Goal: Task Accomplishment & Management: Manage account settings

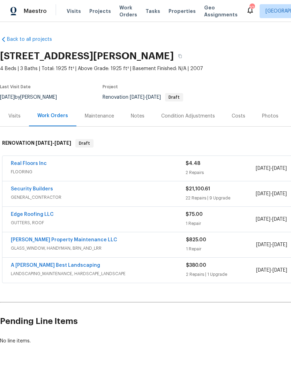
click at [58, 265] on link "A [PERSON_NAME] Best Landscaping" at bounding box center [55, 265] width 89 height 5
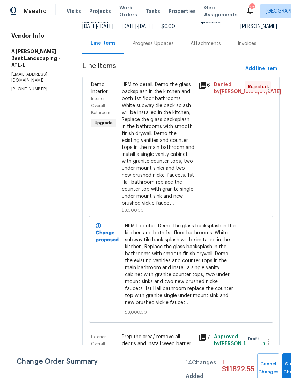
scroll to position [54, 0]
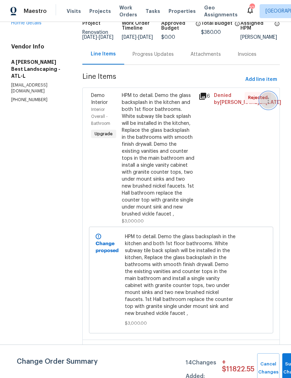
click at [269, 103] on icon "button" at bounding box center [267, 101] width 1 height 6
click at [275, 104] on li "Cancel" at bounding box center [271, 105] width 27 height 12
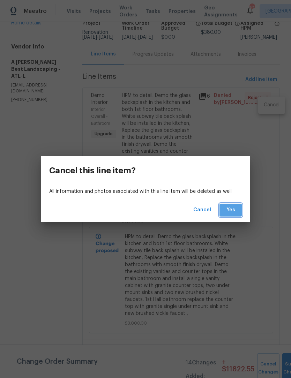
click at [237, 210] on button "Yes" at bounding box center [230, 210] width 22 height 13
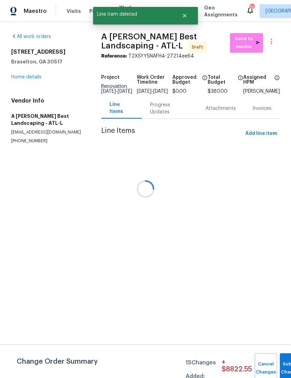
scroll to position [0, 0]
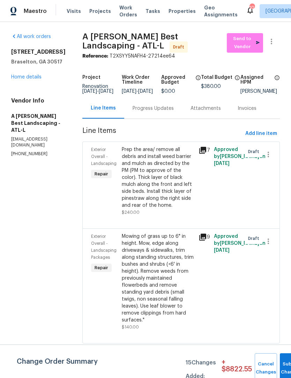
click at [25, 72] on div "[STREET_ADDRESS] Home details" at bounding box center [38, 64] width 54 height 32
click at [33, 76] on link "Home details" at bounding box center [26, 77] width 30 height 5
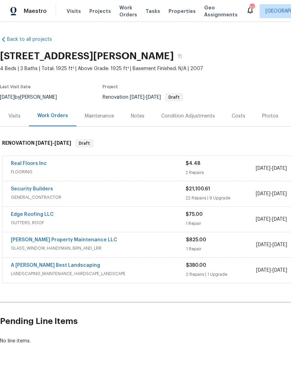
click at [41, 190] on link "Security Builders" at bounding box center [32, 189] width 42 height 5
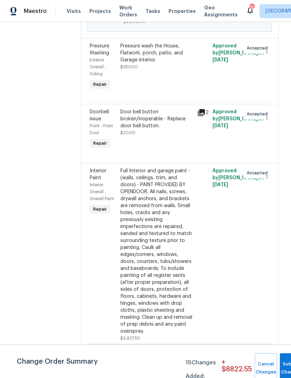
scroll to position [353, 1]
click at [284, 368] on span "Submit Changes" at bounding box center [290, 368] width 15 height 16
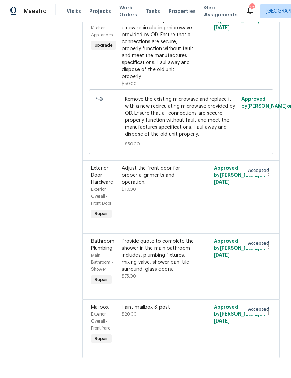
scroll to position [4318, 0]
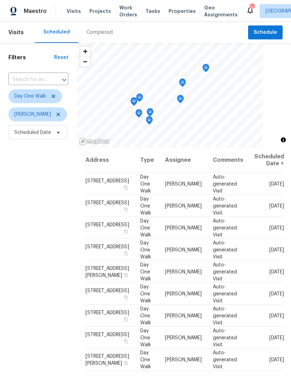
click at [120, 12] on span "Work Orders" at bounding box center [128, 11] width 18 height 14
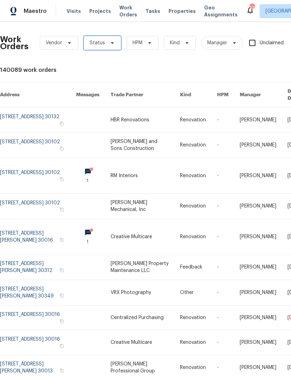
click at [116, 47] on span "Status" at bounding box center [102, 43] width 37 height 14
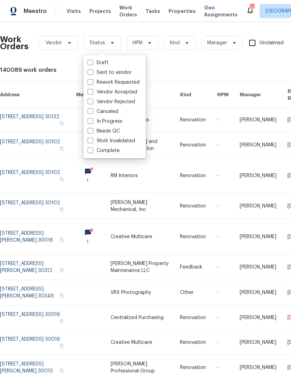
click at [91, 133] on span at bounding box center [91, 131] width 6 height 6
click at [91, 132] on input "Needs QC" at bounding box center [90, 130] width 5 height 5
checkbox input "true"
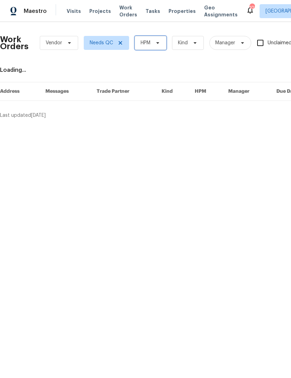
click at [164, 44] on span "HPM" at bounding box center [151, 43] width 32 height 14
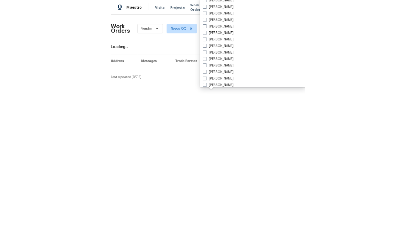
scroll to position [441, 0]
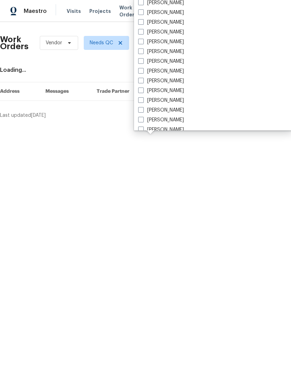
click at [144, 71] on label "[PERSON_NAME]" at bounding box center [161, 71] width 46 height 7
click at [143, 71] on input "[PERSON_NAME]" at bounding box center [140, 70] width 5 height 5
checkbox input "true"
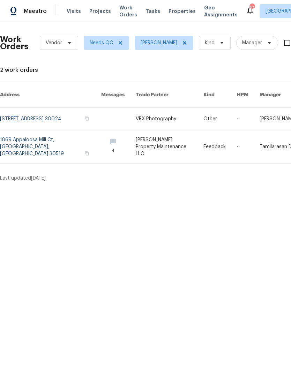
click at [69, 142] on link at bounding box center [50, 146] width 101 height 33
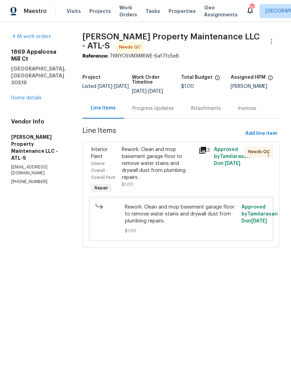
click at [171, 103] on div "Progress Updates" at bounding box center [153, 108] width 58 height 21
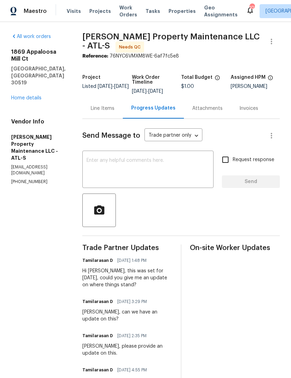
click at [154, 369] on div "Tamilarasan D 09/17/2025 4:55 PM Hi Daniel, is this complete?" at bounding box center [124, 374] width 84 height 19
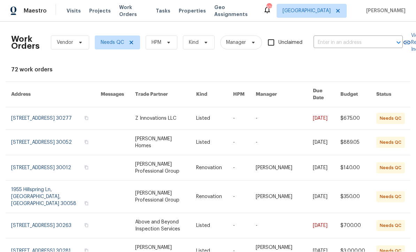
scroll to position [0, 0]
